Goal: Transaction & Acquisition: Purchase product/service

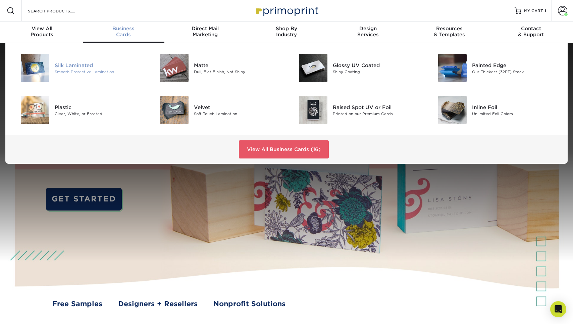
click at [88, 69] on div "Smooth Protective Lamination" at bounding box center [99, 72] width 88 height 6
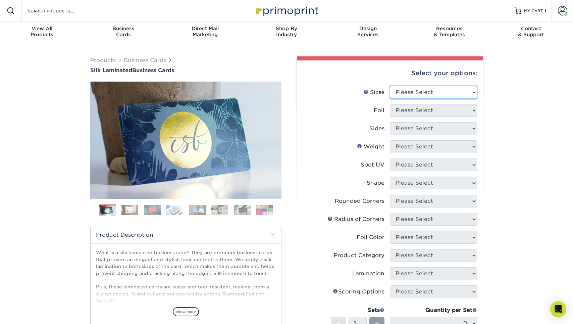
select select "2.00x3.50"
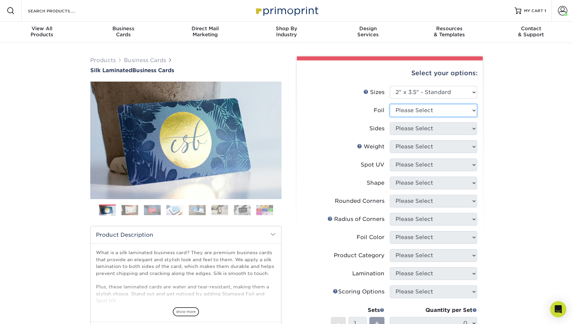
select select "0"
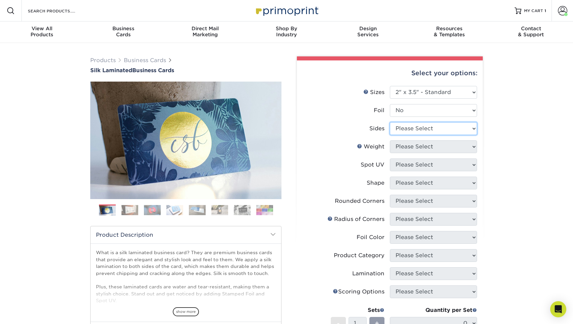
select select "13abbda7-1d64-4f25-8bb2-c179b224825d"
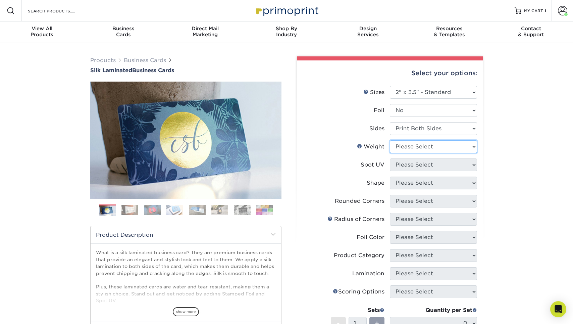
select select "16PT"
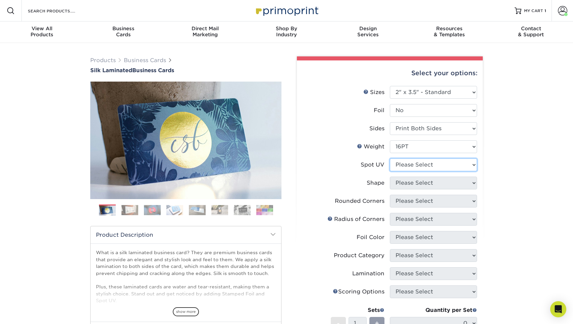
select select "3"
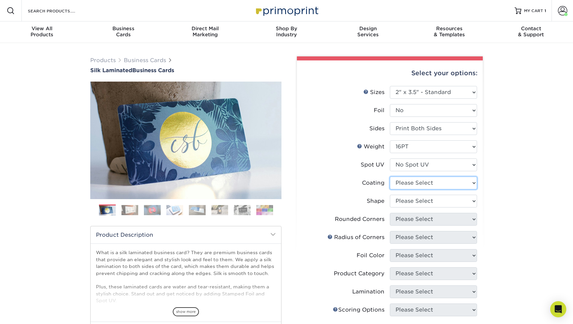
select select "3e7618de-abca-4bda-9f97-8b9129e913d8"
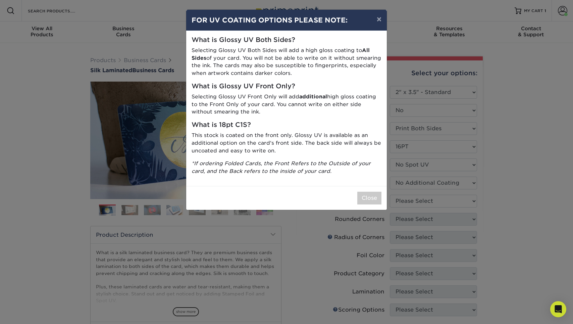
click at [429, 201] on div "× FOR UV COATING OPTIONS PLEASE NOTE: What is Glossy UV Both Sides? Selecting G…" at bounding box center [286, 162] width 573 height 324
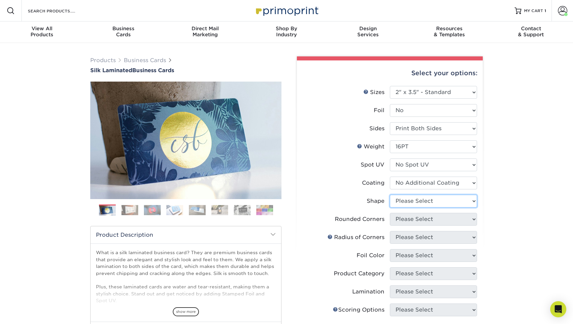
select select "standard"
select select "0"
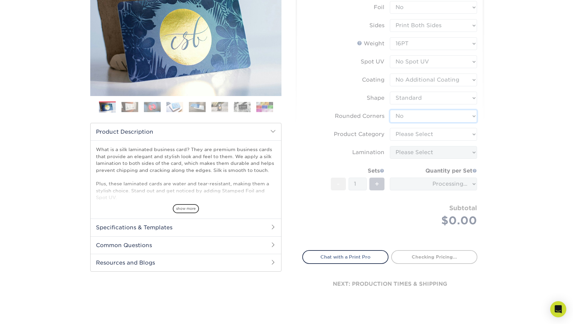
scroll to position [127, 0]
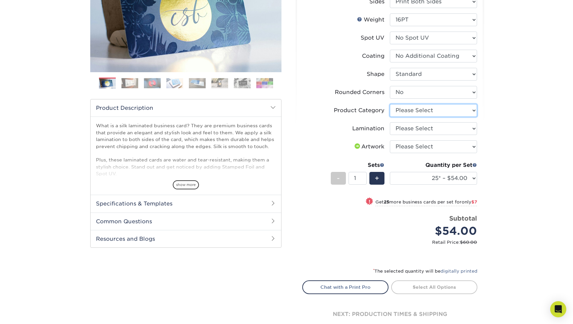
select select "3b5148f1-0588-4f88-a218-97bcfdce65c1"
select select "ccacb42f-45f7-42d3-bbd3-7c8421cf37f0"
select select "upload"
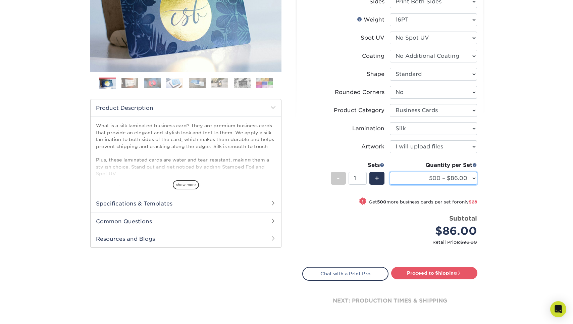
click at [410, 178] on select "25* – $54.00 50* – $61.00 75* – $68.00 100* – $75.00 250* – $82.00 500 – $86.00…" at bounding box center [433, 178] width 87 height 13
select select "1000 – $114.00"
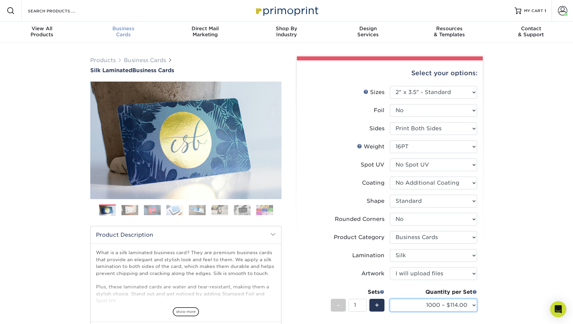
scroll to position [0, 0]
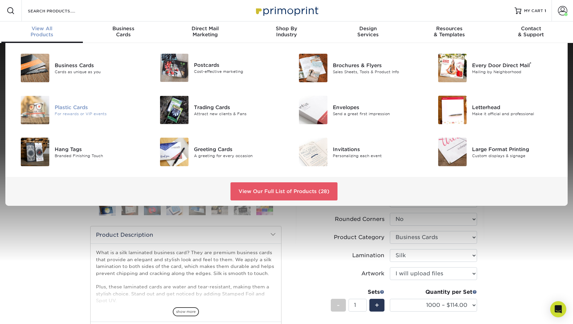
click at [84, 107] on div "Plastic Cards" at bounding box center [99, 106] width 88 height 7
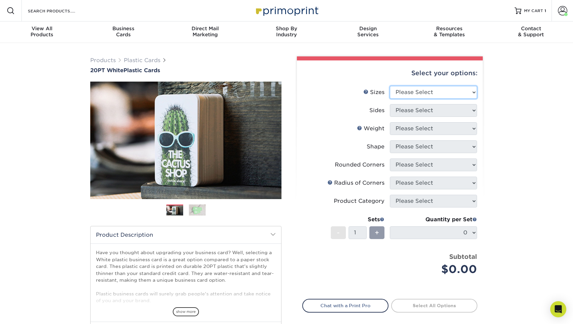
select select "2.12x3.38"
select select "13abbda7-1d64-4f25-8bb2-c179b224825d"
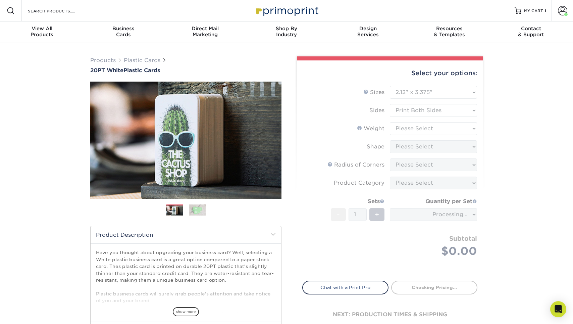
click at [418, 133] on form "Sizes Help Sizes Please Select 2" x 3.5" 2" x 8" 2.12" x 3.375" 2.5" x 2.5" 4.2…" at bounding box center [389, 179] width 175 height 187
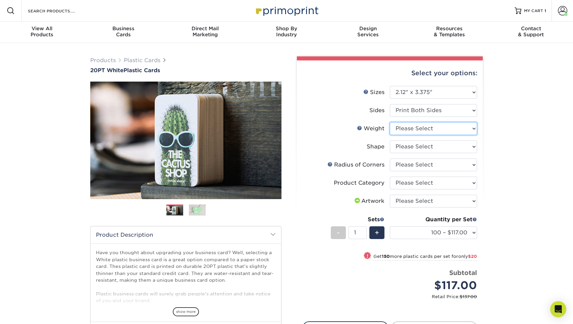
select select "20PT White Plastic"
select select "-1"
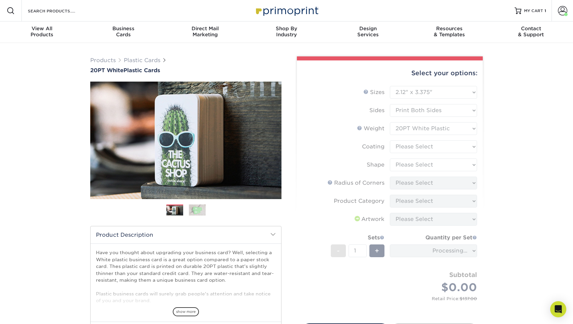
click at [423, 150] on form "Sizes Help Sizes Please Select 2" x 3.5" 2" x 8" 2.12" x 3.375" 2.5" x 2.5" 4.2…" at bounding box center [389, 201] width 175 height 230
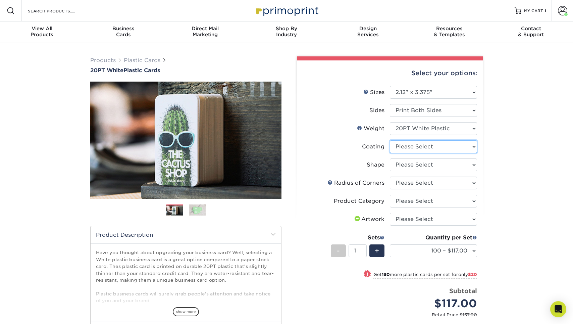
select select "3e7618de-abca-4bda-9f97-8b9129e913d8"
select select "-1"
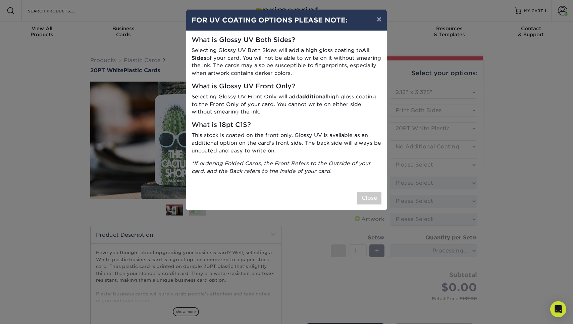
click at [423, 168] on div "× FOR UV COATING OPTIONS PLEASE NOTE: What is Glossy UV Both Sides? Selecting G…" at bounding box center [286, 162] width 573 height 324
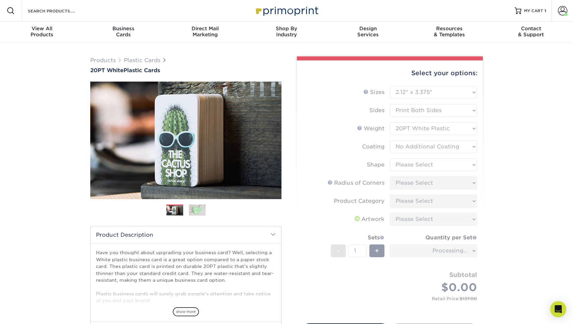
click at [423, 164] on form "Sizes Help Sizes Please Select 2" x 3.5" 2" x 8" 2.12" x 3.375" 2.5" x 2.5" 4.2…" at bounding box center [389, 201] width 175 height 230
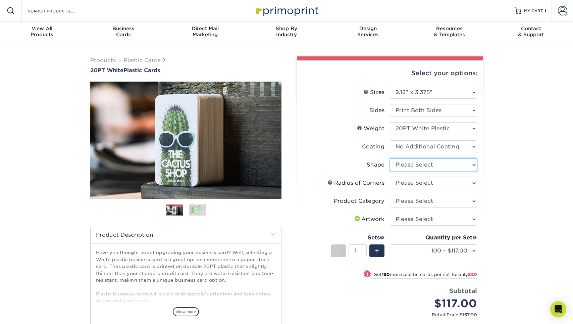
select select "standard"
select select "-1"
select select "589680c7-ee9a-431b-9d12-d7aeb1386a97"
select select "3b5148f1-0588-4f88-a218-97bcfdce65c1"
select select "upload"
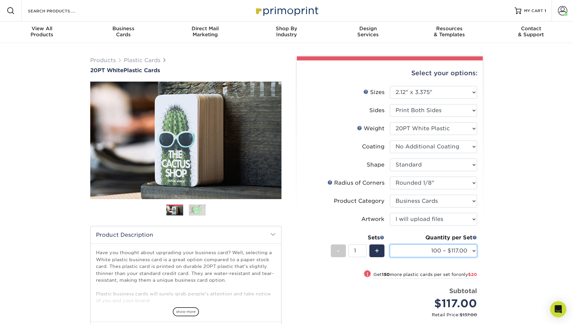
select select "500 – $166.00"
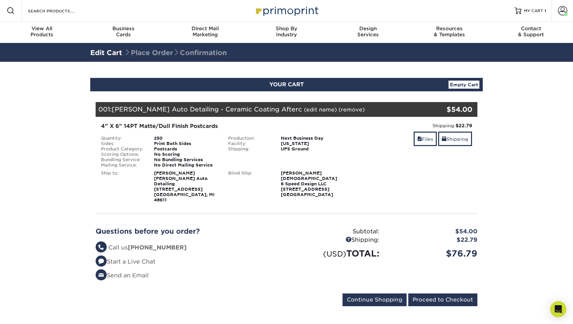
click at [304, 110] on link "(edit name)" at bounding box center [320, 109] width 33 height 6
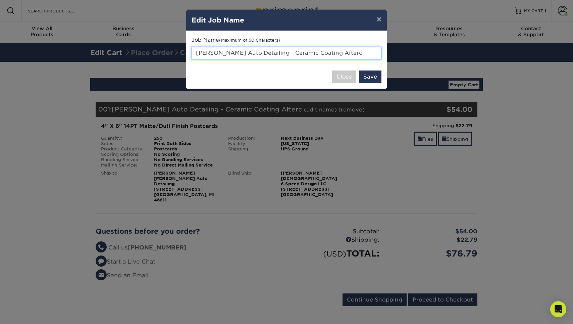
click at [335, 50] on input "Fick's Auto Detailing - Ceramic Coating Afterc" at bounding box center [287, 53] width 190 height 13
type input "Fick's Auto Detailing - Ceramic Coating Aftercare"
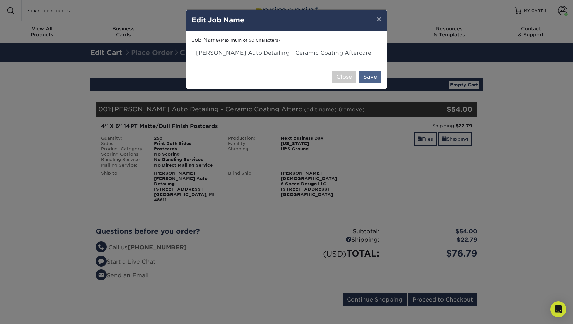
click at [367, 77] on button "Save" at bounding box center [370, 76] width 22 height 13
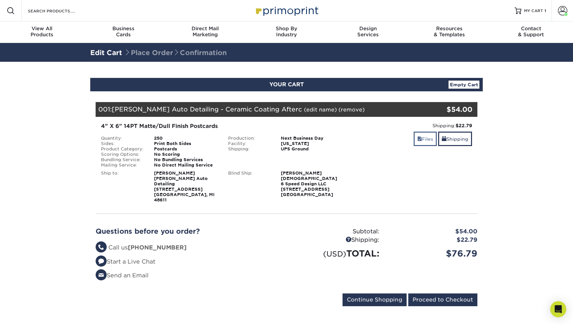
click at [420, 141] on link "Files" at bounding box center [425, 139] width 23 height 14
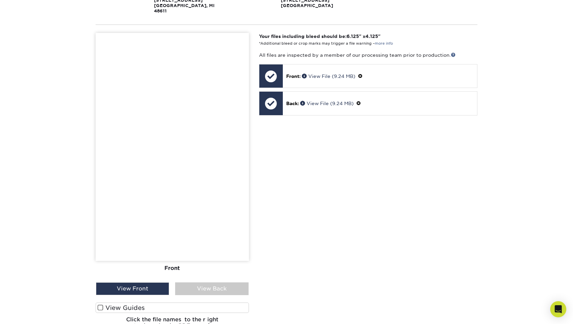
scroll to position [278, 0]
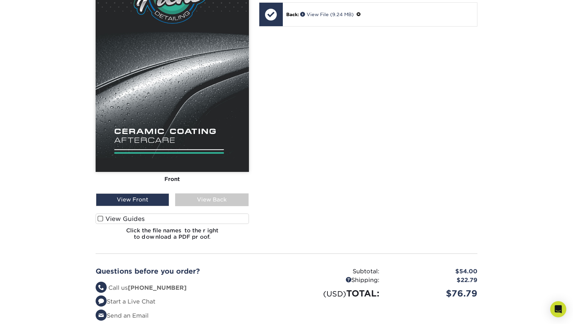
click at [216, 195] on div "Front Back" at bounding box center [172, 95] width 153 height 302
click at [216, 193] on div "View Back" at bounding box center [211, 199] width 73 height 13
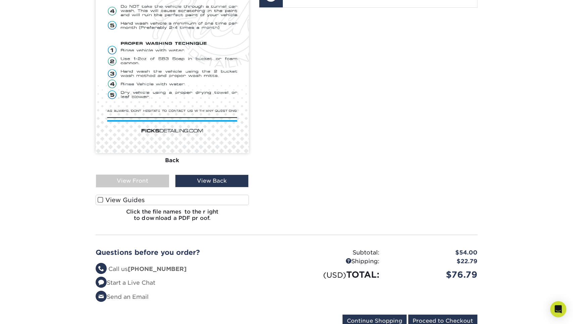
scroll to position [306, 0]
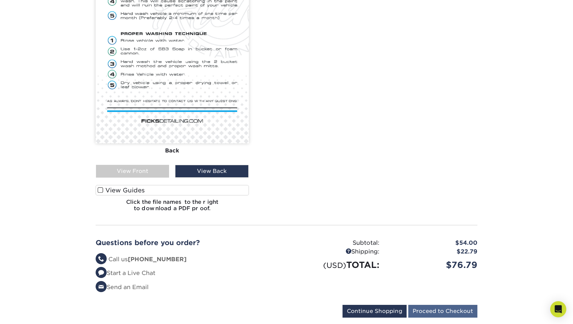
click at [443, 305] on input "Proceed to Checkout" at bounding box center [443, 311] width 69 height 13
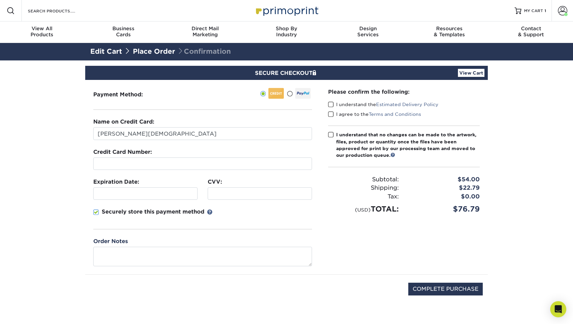
click at [335, 104] on label "I understand the Estimated Delivery Policy" at bounding box center [383, 104] width 110 height 7
click at [0, 0] on input "I understand the Estimated Delivery Policy" at bounding box center [0, 0] width 0 height 0
click at [335, 114] on label "I agree to the Terms and Conditions" at bounding box center [374, 114] width 93 height 7
click at [0, 0] on input "I agree to the Terms and Conditions" at bounding box center [0, 0] width 0 height 0
click at [337, 134] on div "I understand that no changes can be made to the artwork, files, product or quan…" at bounding box center [408, 145] width 144 height 28
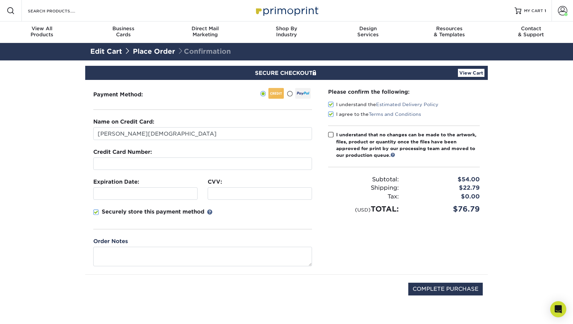
click at [0, 0] on input "I understand that no changes can be made to the artwork, files, product or quan…" at bounding box center [0, 0] width 0 height 0
click at [530, 15] on link "MY CART 1" at bounding box center [531, 10] width 32 height 21
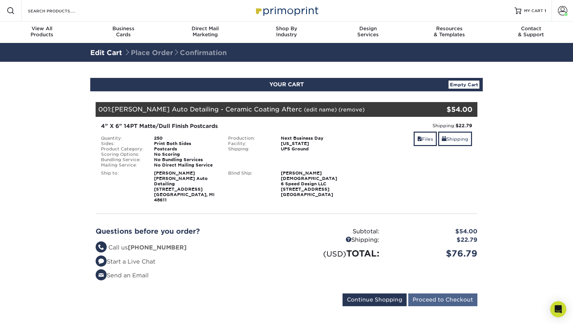
click at [434, 293] on input "Proceed to Checkout" at bounding box center [443, 299] width 69 height 13
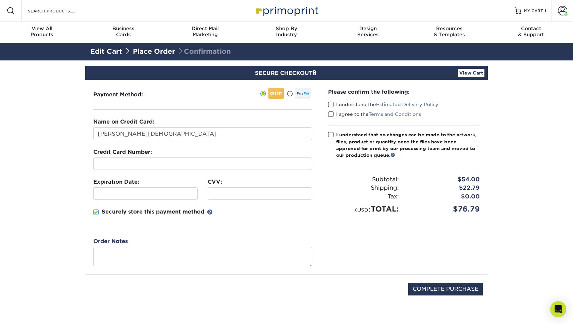
click at [142, 210] on p "Securely store this payment method" at bounding box center [153, 212] width 103 height 8
click at [0, 0] on input "Securely store this payment method" at bounding box center [0, 0] width 0 height 0
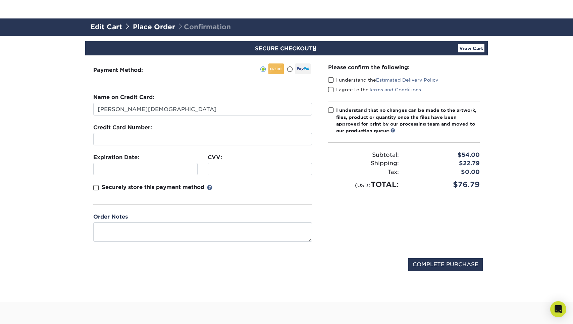
scroll to position [81, 0]
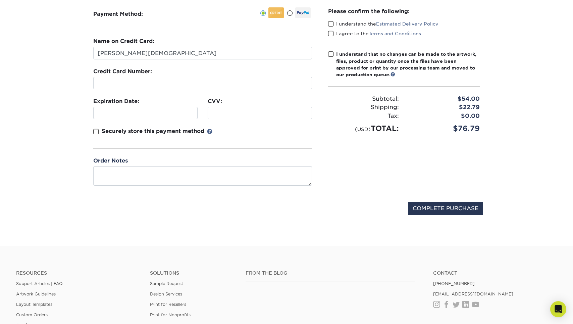
click at [337, 22] on label "I understand the Estimated Delivery Policy" at bounding box center [383, 23] width 110 height 7
click at [0, 0] on input "I understand the Estimated Delivery Policy" at bounding box center [0, 0] width 0 height 0
click at [337, 30] on div "I understand the Estimated Delivery Policy" at bounding box center [404, 24] width 152 height 9
click at [337, 34] on label "I agree to the Terms and Conditions" at bounding box center [374, 33] width 93 height 7
click at [0, 0] on input "I agree to the Terms and Conditions" at bounding box center [0, 0] width 0 height 0
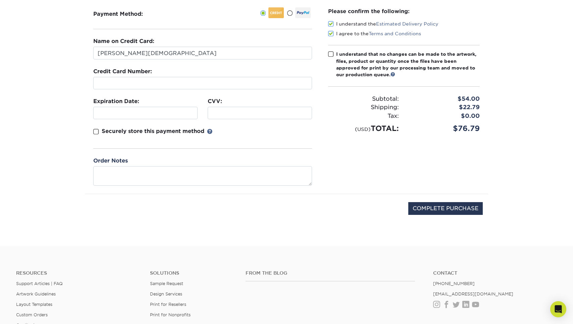
click at [343, 62] on div "I understand that no changes can be made to the artwork, files, product or quan…" at bounding box center [408, 65] width 144 height 28
click at [0, 0] on input "I understand that no changes can be made to the artwork, files, product or quan…" at bounding box center [0, 0] width 0 height 0
click at [162, 88] on div at bounding box center [202, 83] width 219 height 12
click at [418, 205] on input "COMPLETE PURCHASE" at bounding box center [446, 208] width 75 height 13
type input "PROCESSING, PLEASE WAIT..."
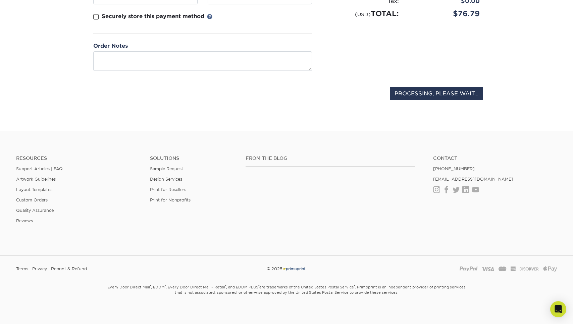
scroll to position [195, 0]
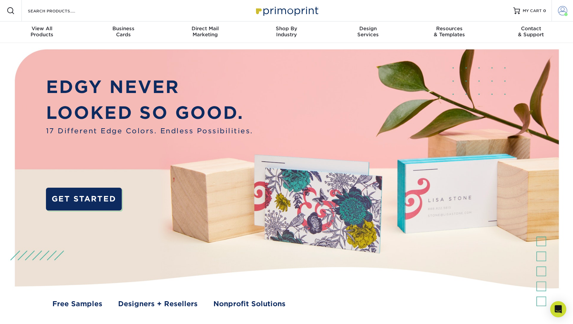
click at [560, 10] on span at bounding box center [562, 10] width 9 height 9
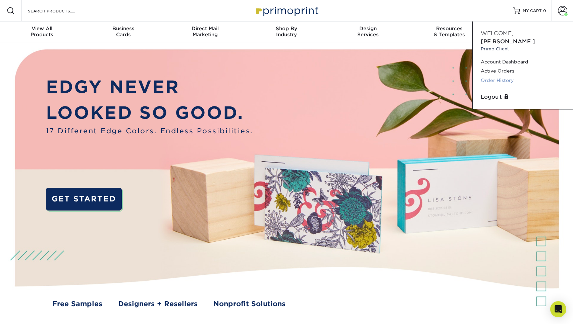
click at [509, 76] on link "Order History" at bounding box center [523, 80] width 84 height 9
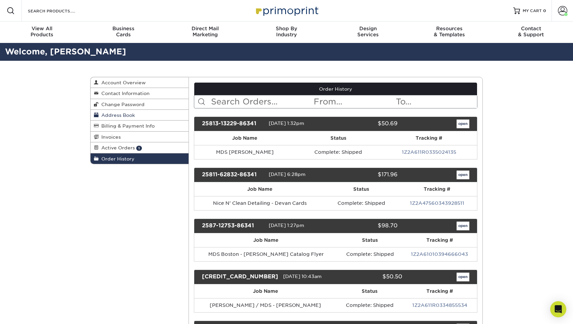
click at [127, 113] on span "Address Book" at bounding box center [117, 114] width 36 height 5
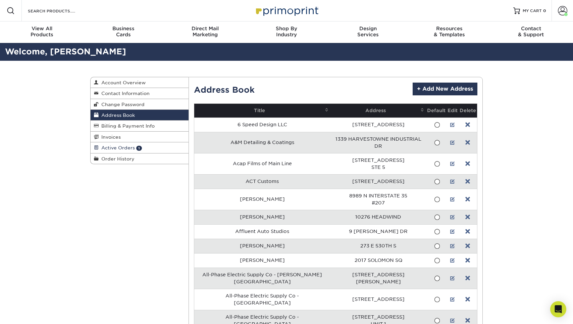
click at [135, 146] on link "Active Orders 1" at bounding box center [140, 147] width 98 height 11
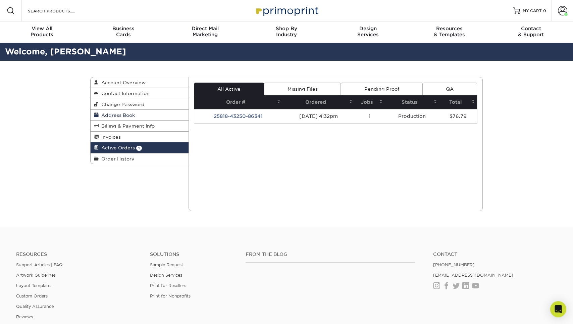
click at [131, 114] on span "Address Book" at bounding box center [117, 114] width 36 height 5
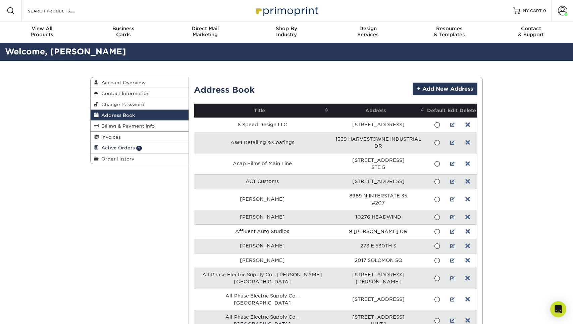
click at [132, 145] on span "Active Orders" at bounding box center [117, 147] width 36 height 5
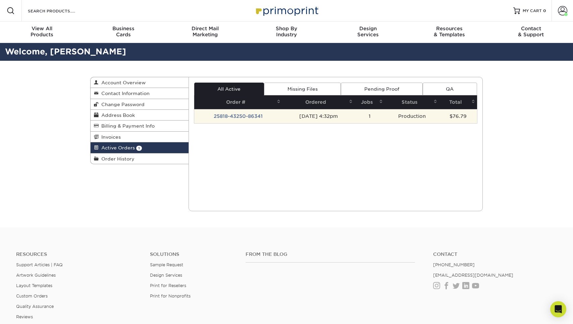
click at [240, 113] on td "25818-43250-86341" at bounding box center [238, 116] width 89 height 14
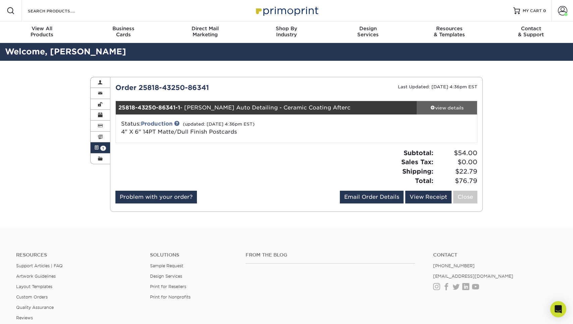
click at [435, 104] on div "view details" at bounding box center [447, 107] width 60 height 7
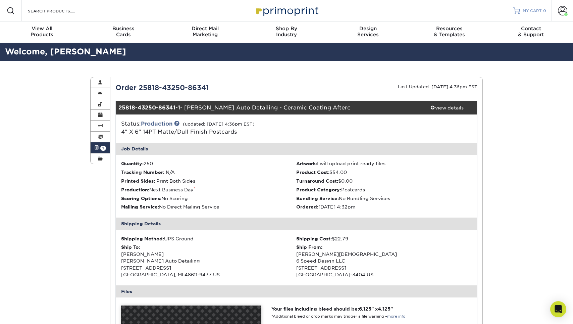
click at [542, 11] on span "MY CART" at bounding box center [532, 11] width 19 height 6
